Goal: Communication & Community: Answer question/provide support

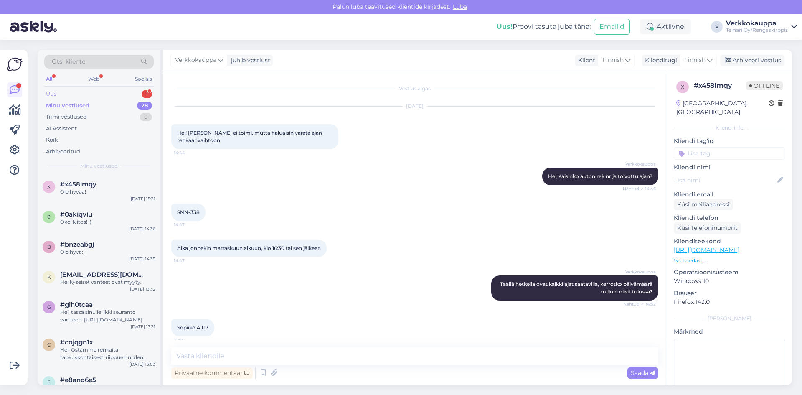
click at [76, 94] on div "Uus 1" at bounding box center [98, 94] width 109 height 12
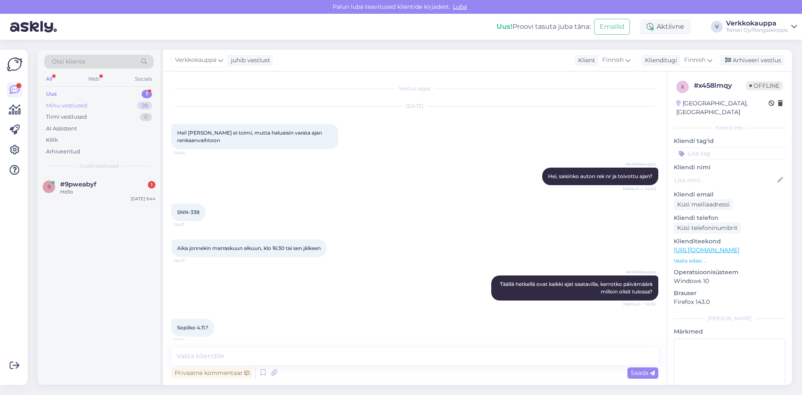
click at [87, 105] on div "Minu vestlused" at bounding box center [66, 105] width 41 height 8
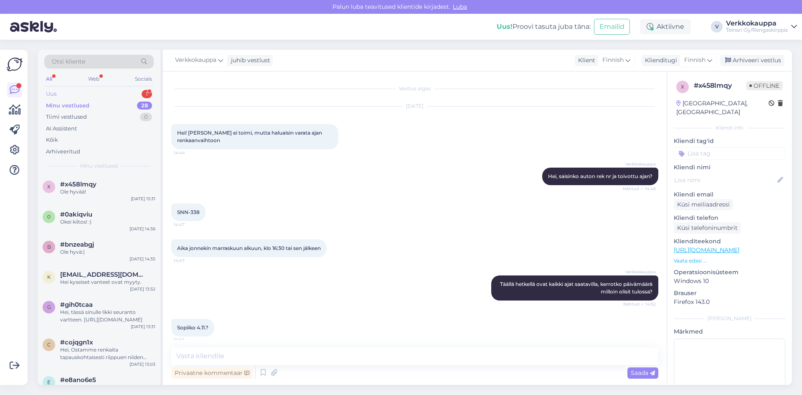
click at [84, 98] on div "Uus 1" at bounding box center [98, 94] width 109 height 12
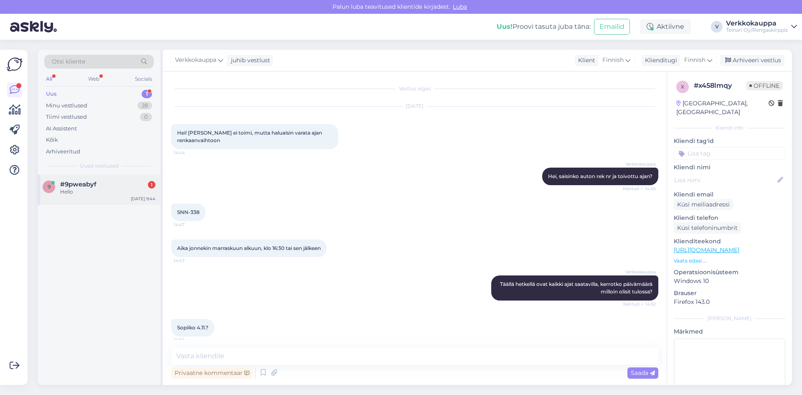
click at [86, 190] on div "Hello" at bounding box center [107, 192] width 95 height 8
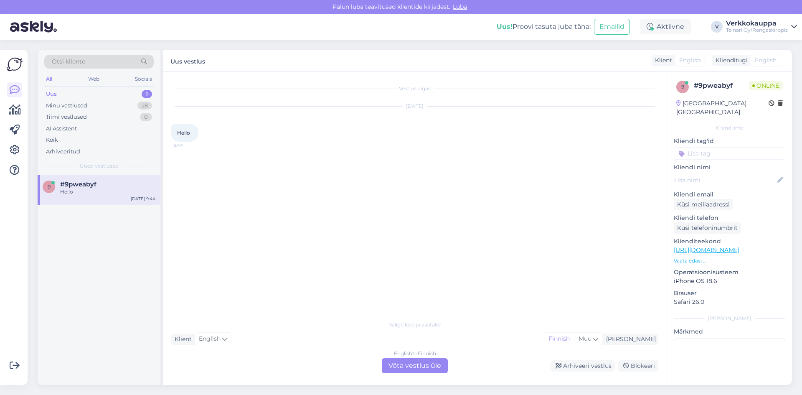
click at [412, 365] on div "English to Finnish Võta vestlus üle" at bounding box center [415, 365] width 66 height 15
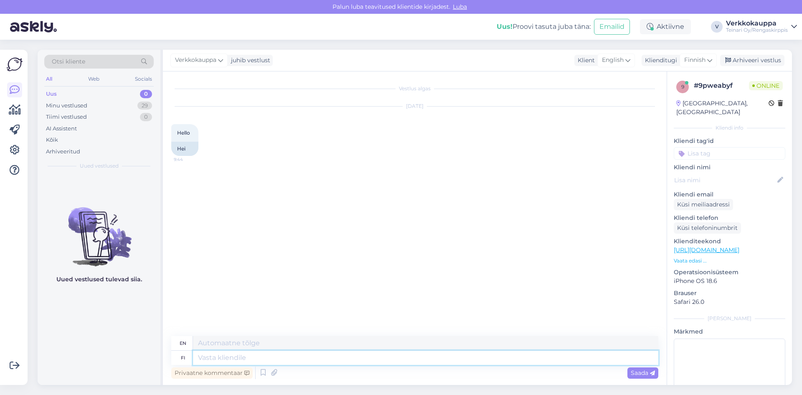
click at [219, 357] on textarea at bounding box center [425, 357] width 465 height 14
type textarea "HEI"
type textarea "HELLO"
type textarea "H"
type textarea "B"
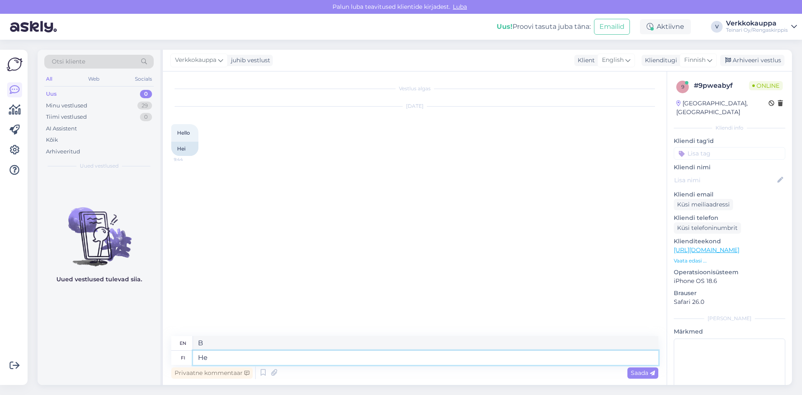
type textarea "Hei"
type textarea "Hello"
type textarea "Hei"
click at [632, 375] on span "Saada" at bounding box center [643, 373] width 24 height 8
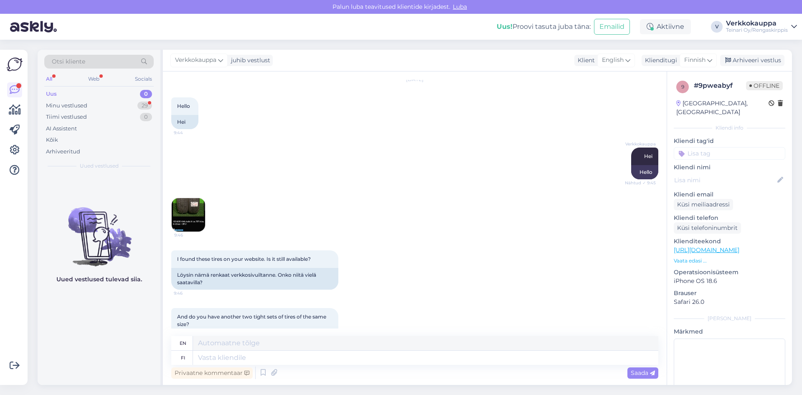
scroll to position [42, 0]
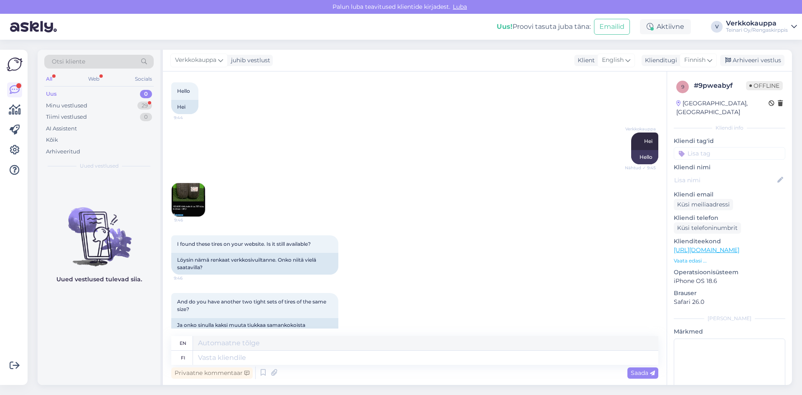
click at [184, 197] on img at bounding box center [188, 199] width 33 height 33
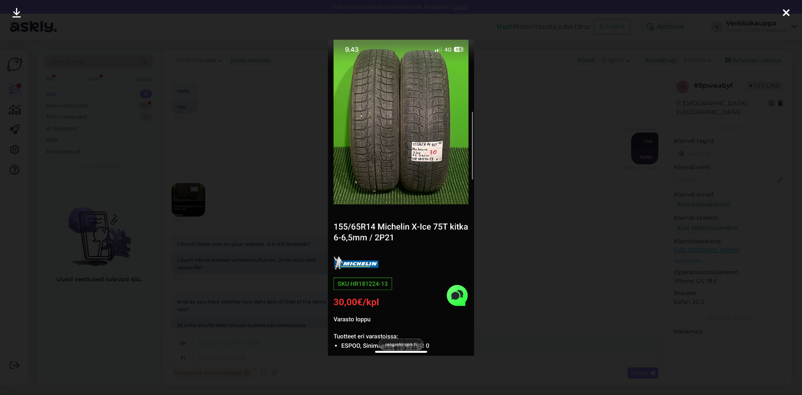
click at [216, 156] on div at bounding box center [401, 197] width 802 height 395
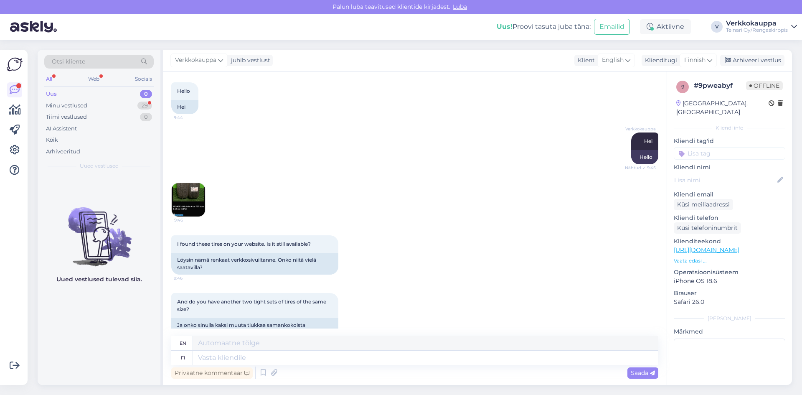
click at [182, 203] on img at bounding box center [188, 199] width 33 height 33
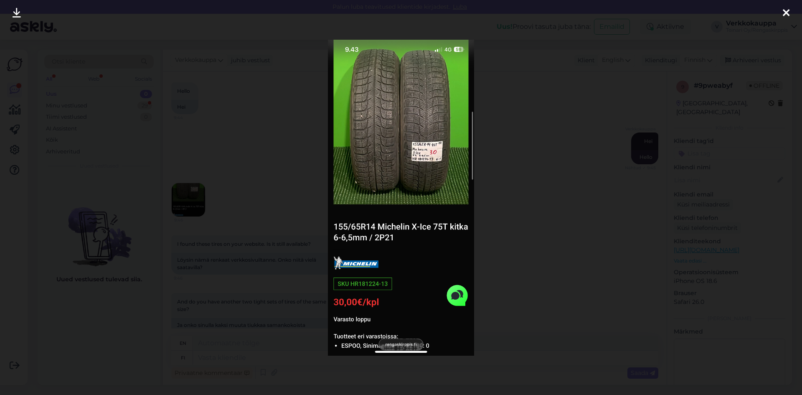
click at [502, 244] on div at bounding box center [401, 197] width 802 height 395
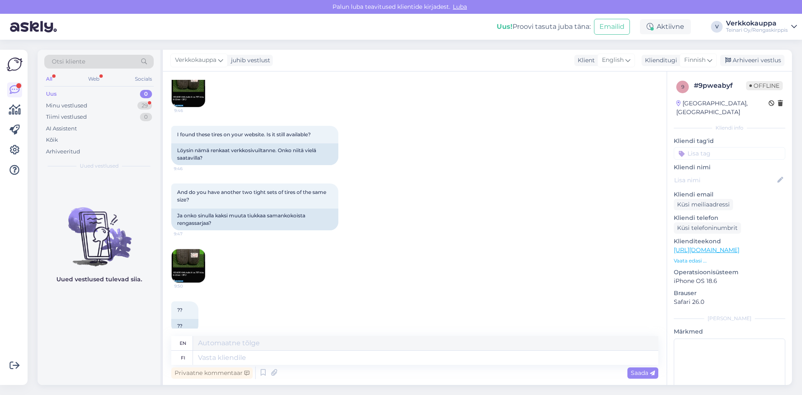
scroll to position [165, 0]
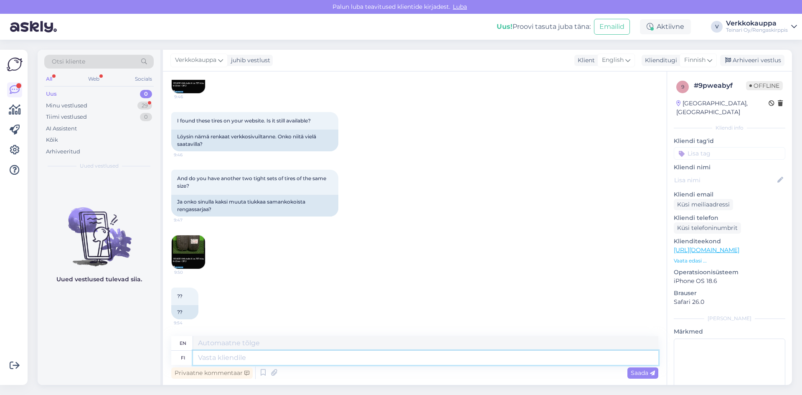
click at [234, 355] on textarea at bounding box center [425, 357] width 465 height 14
type textarea "h"
type textarea "B"
type textarea "Hei"
type textarea "Hello"
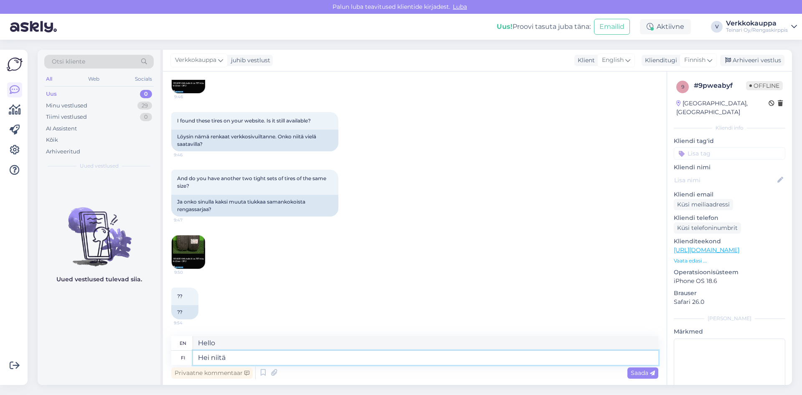
type textarea "Hei niitä r"
type textarea "Hey them"
type textarea "Hei niitä ren"
type textarea "Hey there, those r"
type textarea "Hei niitä renkaita e"
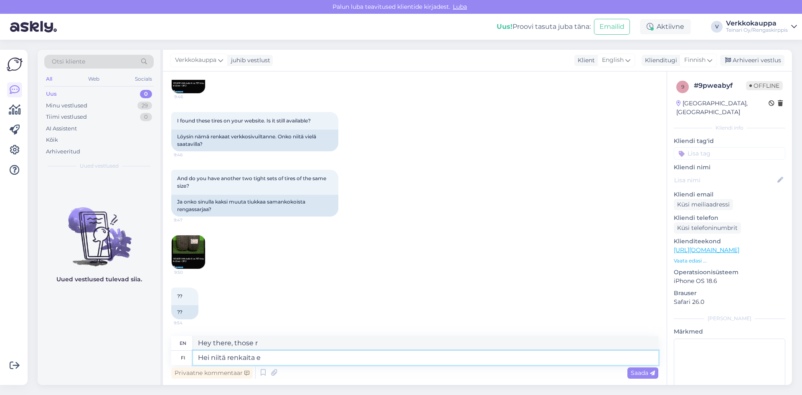
type textarea "Hey those tires"
type textarea "Hei niitä renkaita ei o"
type textarea "Hey, those tires are not"
type textarea "Hei niitä renkaita ei ole en"
type textarea "Hey, those tires are gone."
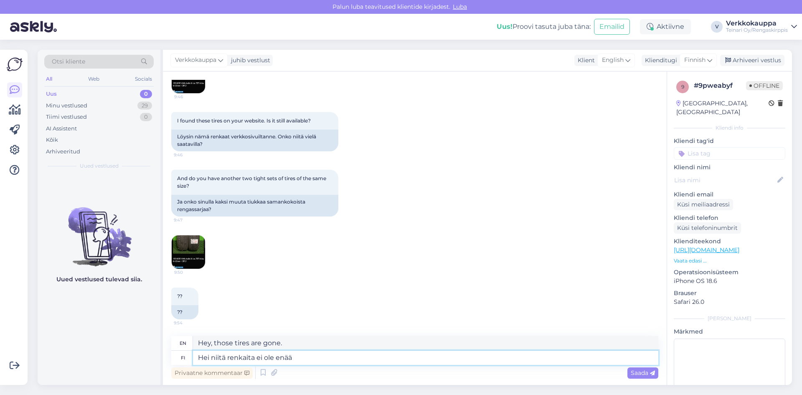
type textarea "Hei niitä renkaita ei ole enää"
type textarea "Hey, those tires are no longer available."
type textarea "Hei niitä renkaita ei ole enää saatavilla"
type textarea "Hi, those tires are no longer available."
click at [196, 90] on img at bounding box center [188, 76] width 33 height 33
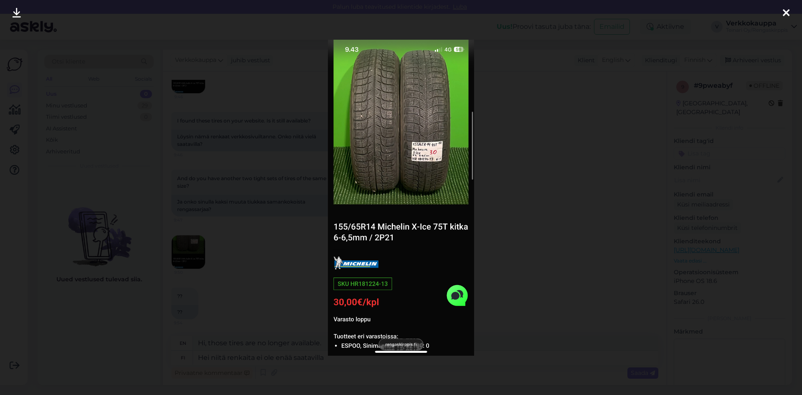
click at [263, 313] on div at bounding box center [401, 197] width 802 height 395
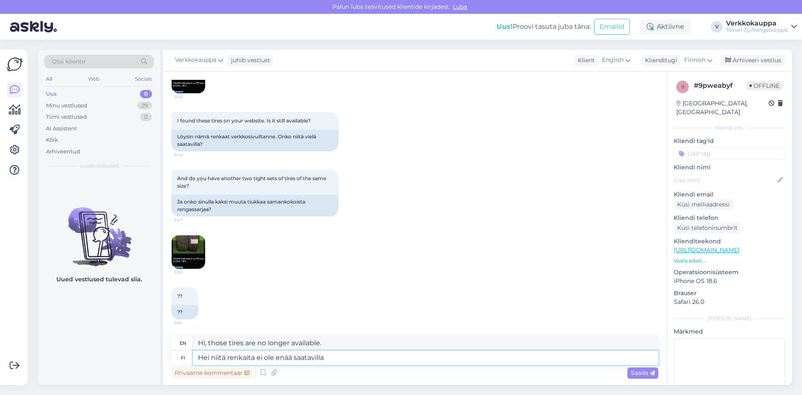
click at [228, 358] on textarea "Hei niitä renkaita ei ole enää saatavilla" at bounding box center [425, 357] width 465 height 14
type textarea "[PERSON_NAME] ei ole enää saatavilla"
type textarea "Hi, [PERSON_NAME] tires are no longer available."
type textarea "Hei Michekin renkaita ei ole enää saatavilla"
type textarea "Hi Michek tires are no longer available"
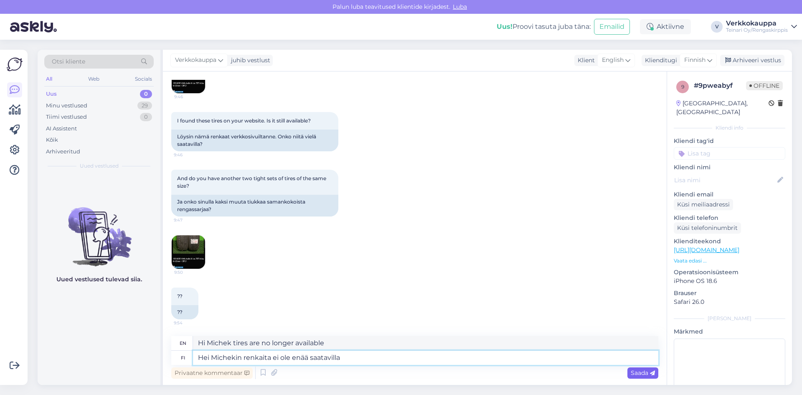
type textarea "Hei Michekin renkaita ei ole enää saatavilla"
click at [635, 375] on span "Saada" at bounding box center [643, 373] width 24 height 8
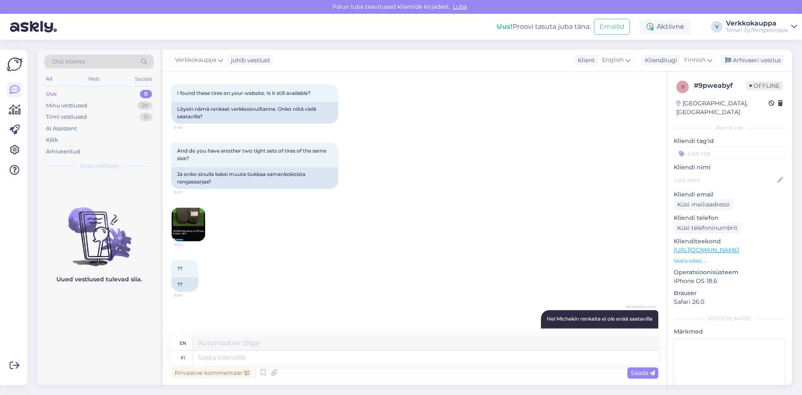
scroll to position [173, 0]
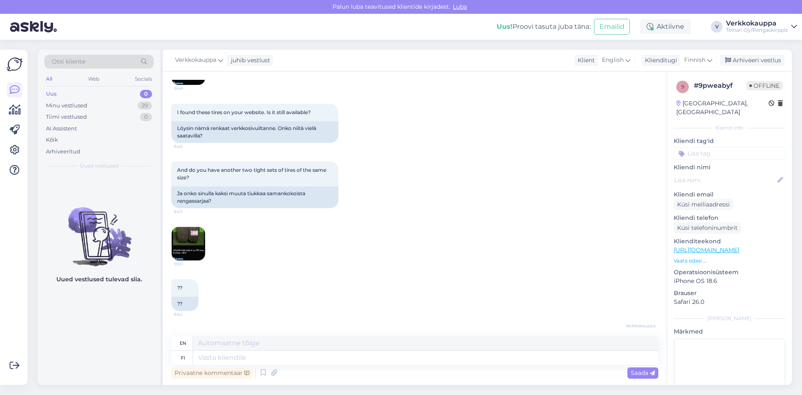
click at [187, 247] on img at bounding box center [188, 243] width 33 height 33
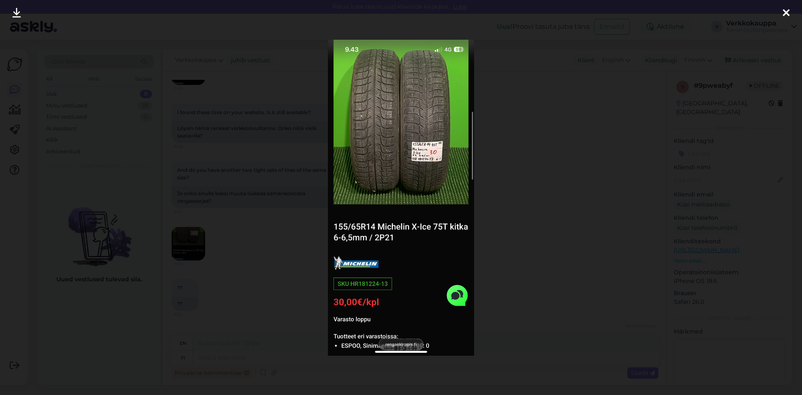
click at [303, 274] on div at bounding box center [401, 197] width 802 height 395
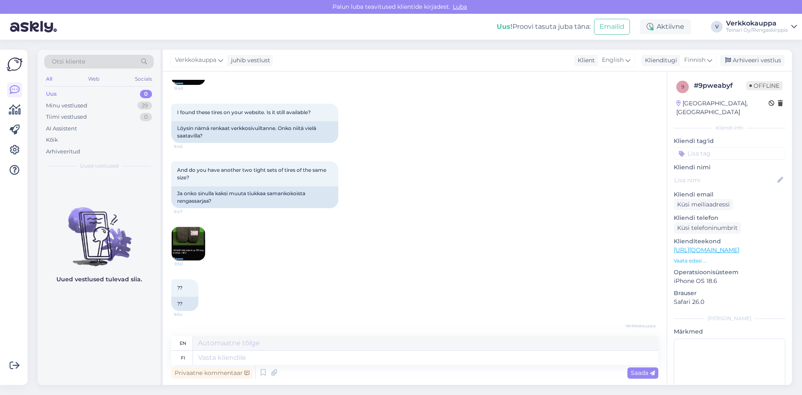
scroll to position [215, 0]
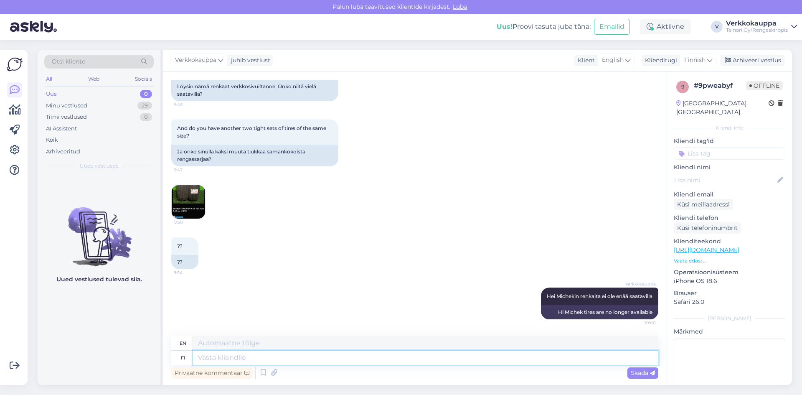
paste textarea "[URL][DOMAIN_NAME]"
type textarea "[URL][DOMAIN_NAME]"
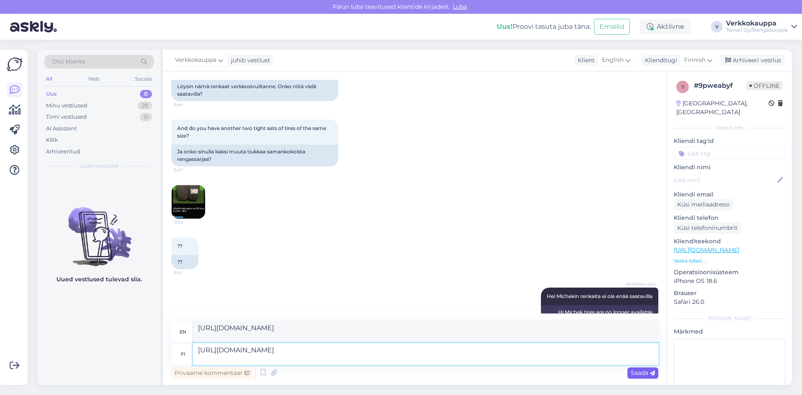
type textarea "[URL][DOMAIN_NAME]"
click at [637, 372] on span "Saada" at bounding box center [643, 373] width 24 height 8
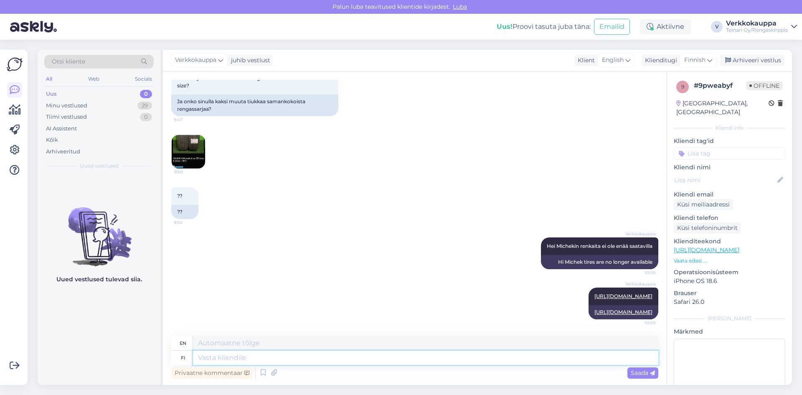
click at [234, 355] on textarea at bounding box center [425, 357] width 465 height 14
type textarea "Lötyy"
type textarea "Found"
type textarea "Lötyy 2"
type textarea "Found 2"
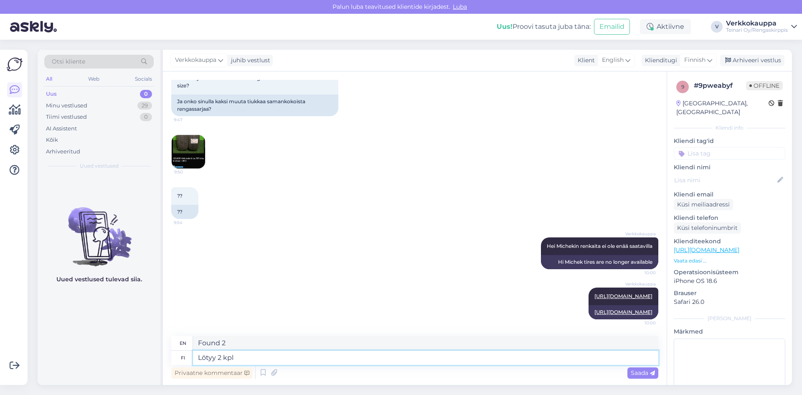
type textarea "Lötyy 2 kpl"
type textarea "Found 2 pieces"
type textarea "Lötyy 2 kpl"
drag, startPoint x: 241, startPoint y: 354, endPoint x: 182, endPoint y: 361, distance: 58.9
click at [182, 361] on div "fi Lötyy 2 kpl" at bounding box center [414, 357] width 487 height 14
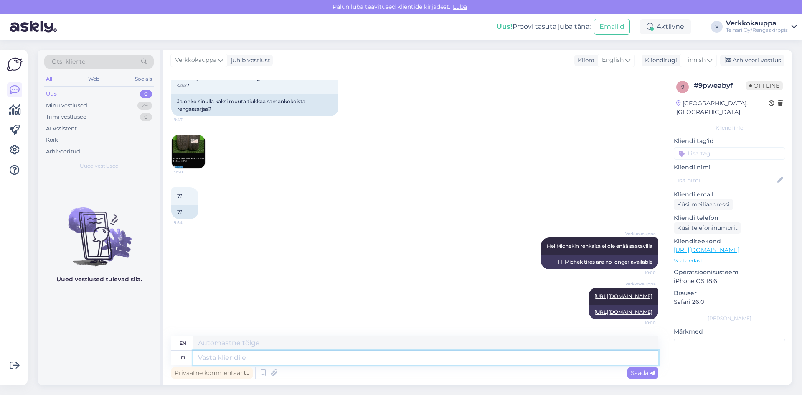
click at [230, 355] on textarea at bounding box center [425, 357] width 465 height 14
type textarea "S"
type textarea "Sitä"
type textarea "The"
type textarea "Sitä koko"
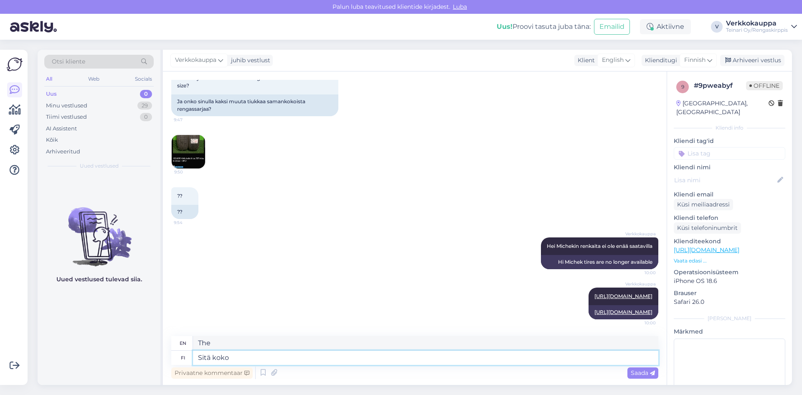
type textarea "That's all"
type textarea "Sitä koko löytyy"
type textarea "That's all there is to it."
type textarea "Sitä koko löytyy uusia"
type textarea "That's all new stuff"
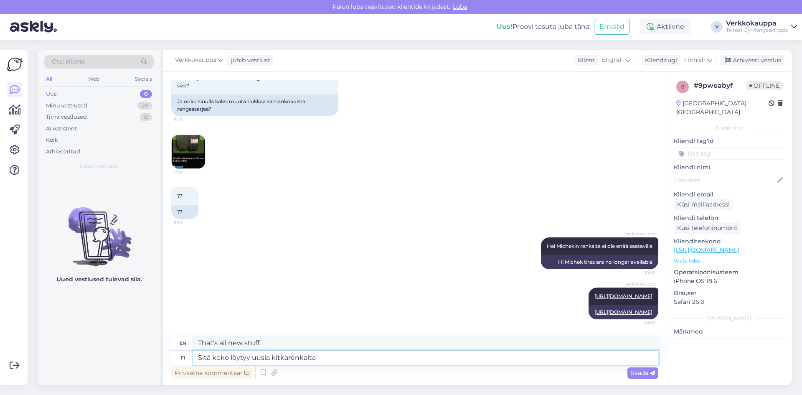
type textarea "Sitä koko löytyy uusia kitkarenkaita e"
type textarea "That's the size of the new friction tires"
type textarea "Sitä koko löytyy uusia kitkarenkaita edullisella h"
type textarea "You can find new friction tires for that size at a good price."
type textarea "Sitä koko löytyy uusia kitkarenkaita edullisella hinnalla"
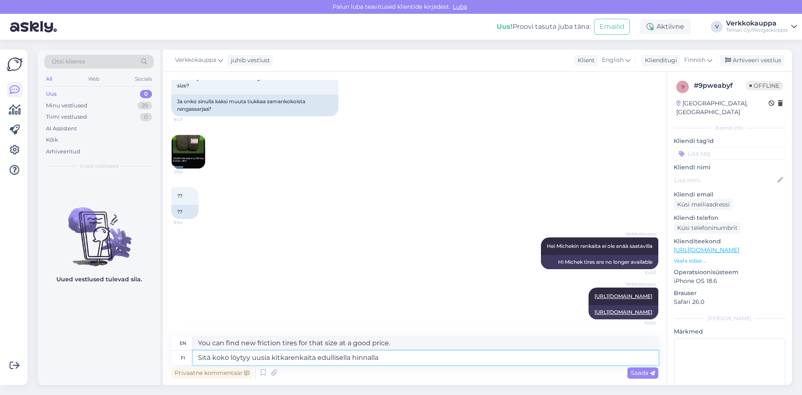
type textarea "You can find new friction tires at a great price."
paste textarea "[URL][DOMAIN_NAME]"
type textarea "Sitä koko löytyy uusia kitkarenkaita edullisella hinnalla [URL][DOMAIN_NAME]"
click at [637, 370] on span "Saada" at bounding box center [643, 373] width 24 height 8
type textarea "You can find new friction tires of that size at a great price [URL][DOMAIN_NAME]"
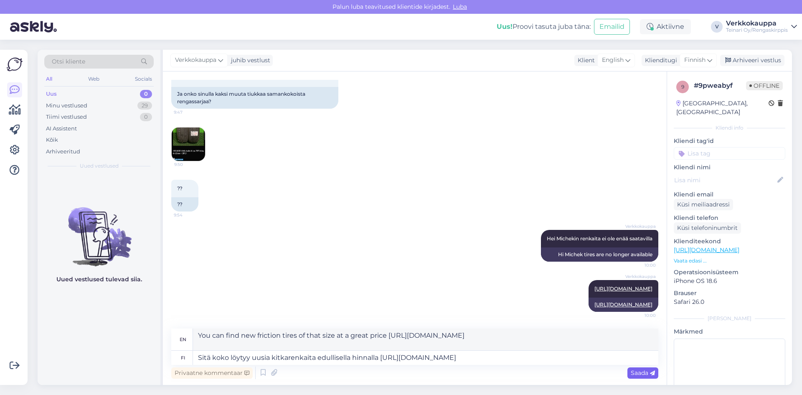
scroll to position [318, 0]
